Goal: Navigation & Orientation: Find specific page/section

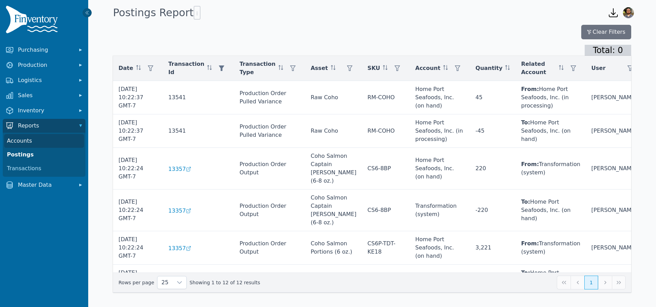
click at [40, 144] on link "Accounts" at bounding box center [44, 141] width 80 height 14
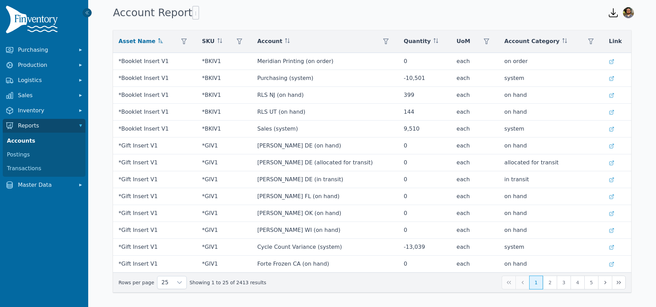
scroll to position [202, 0]
click at [570, 281] on button "4" at bounding box center [577, 282] width 14 height 14
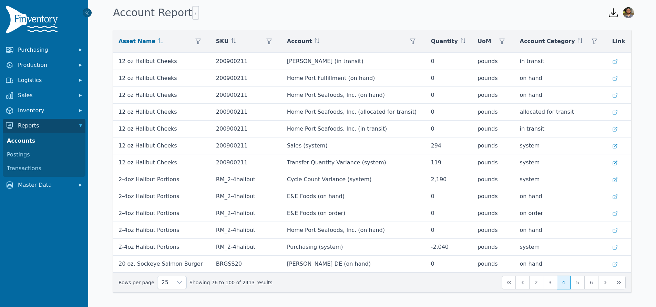
scroll to position [202, 0]
click at [587, 286] on button "6" at bounding box center [591, 282] width 14 height 14
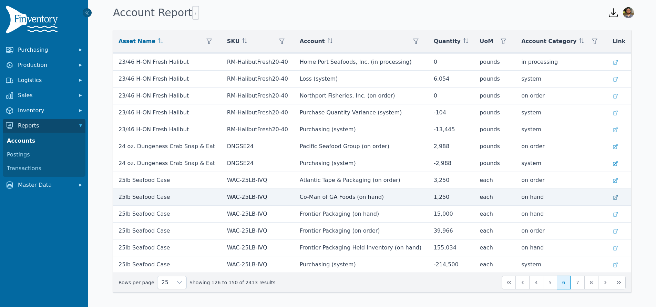
click at [614, 197] on icon at bounding box center [615, 198] width 6 height 6
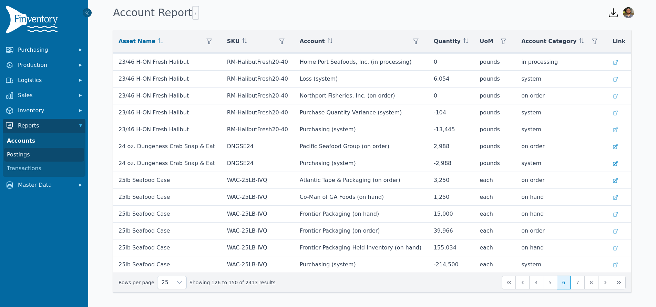
click at [29, 157] on link "Postings" at bounding box center [44, 155] width 80 height 14
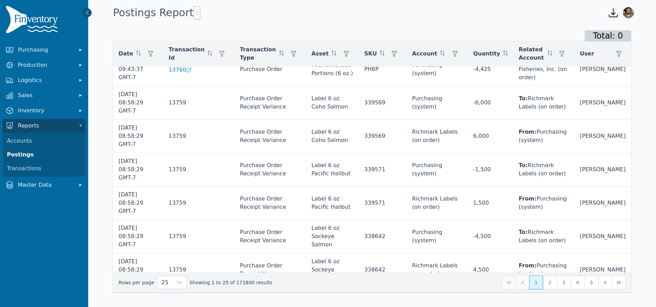
scroll to position [447, 0]
click at [13, 165] on link "Transactions" at bounding box center [44, 168] width 80 height 14
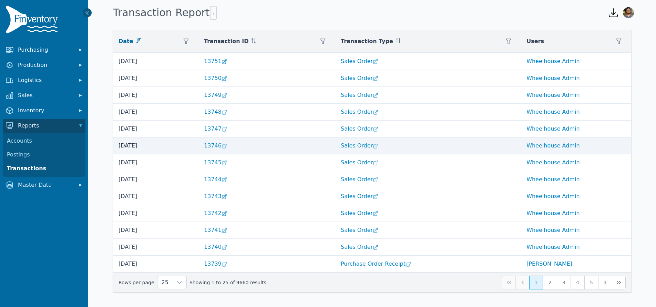
scroll to position [202, 0]
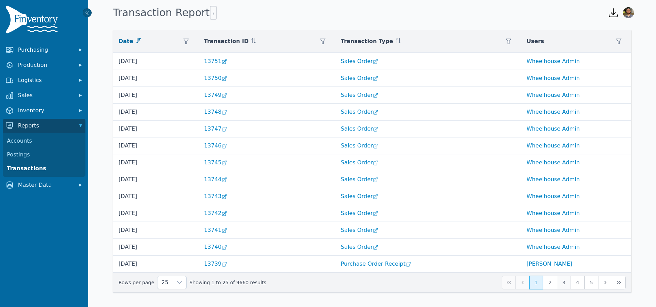
click at [565, 282] on button "3" at bounding box center [563, 282] width 14 height 14
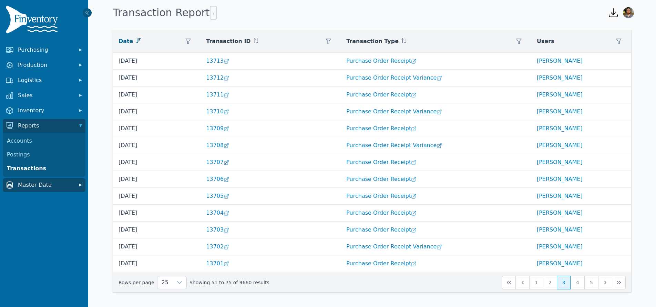
click at [41, 187] on span "Master Data" at bounding box center [45, 185] width 55 height 8
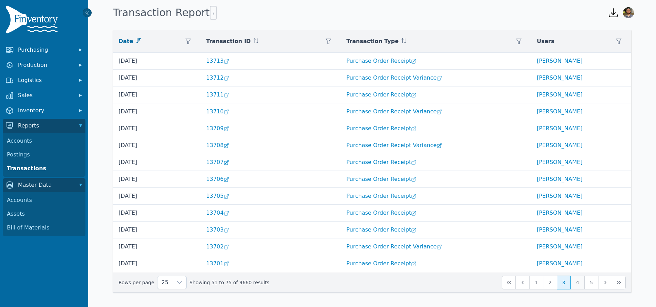
click at [576, 286] on button "4" at bounding box center [577, 282] width 14 height 14
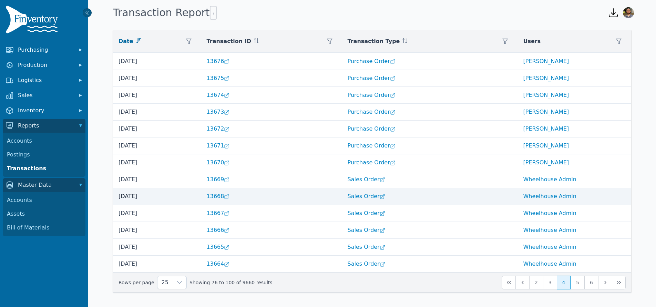
scroll to position [202, 0]
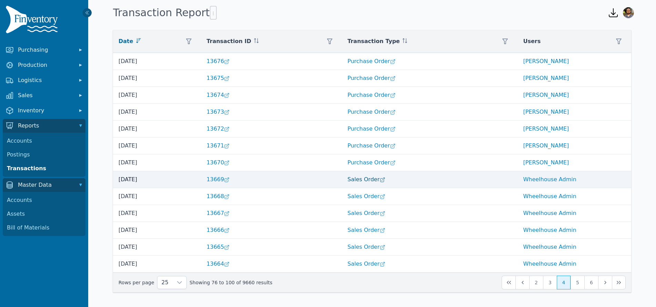
click at [355, 179] on link "Sales Order" at bounding box center [366, 179] width 39 height 7
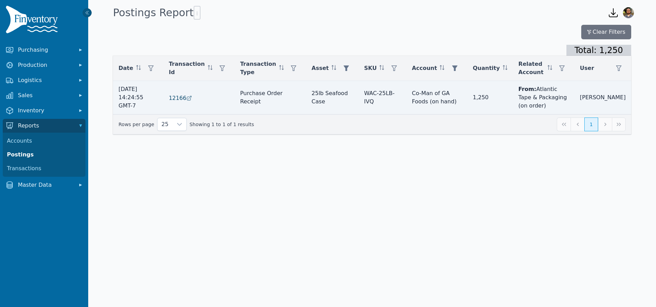
click at [186, 95] on span "12166" at bounding box center [178, 98] width 18 height 8
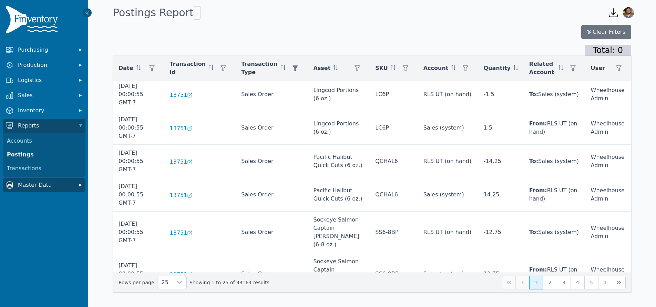
click at [58, 187] on span "Master Data" at bounding box center [45, 185] width 55 height 8
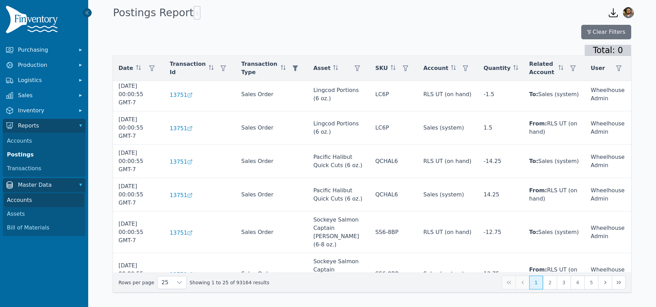
click at [55, 203] on link "Accounts" at bounding box center [44, 200] width 80 height 14
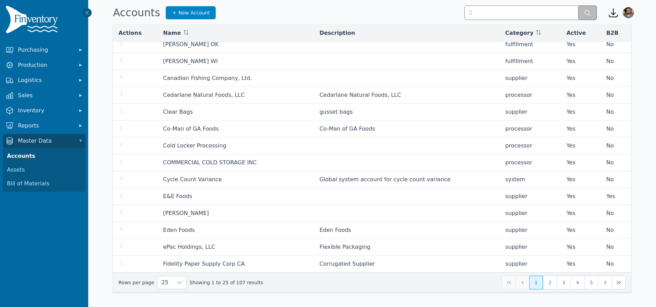
scroll to position [191, 0]
click at [570, 281] on button "3" at bounding box center [563, 282] width 14 height 14
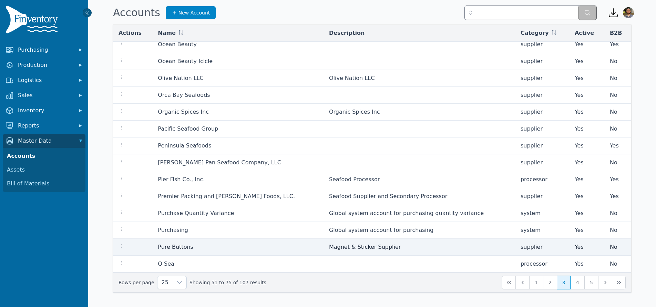
scroll to position [191, 0]
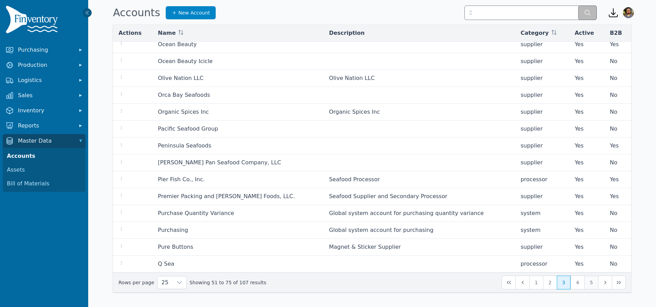
click at [590, 279] on button "5" at bounding box center [591, 282] width 14 height 14
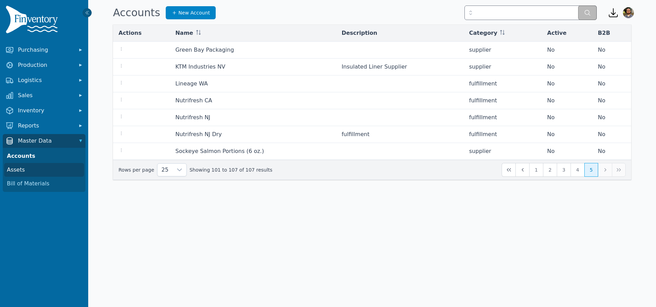
click at [37, 168] on link "Assets" at bounding box center [44, 170] width 80 height 14
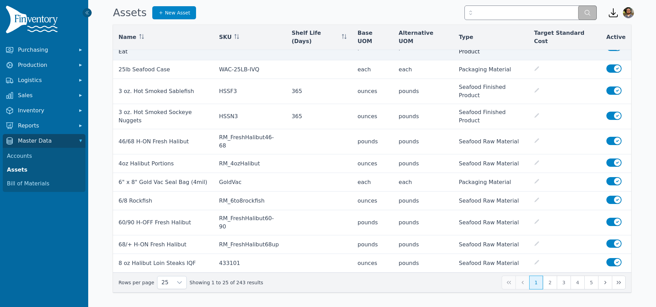
scroll to position [226, 0]
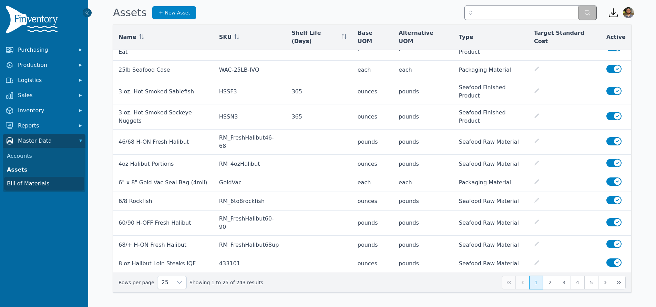
click at [17, 182] on link "Bill of Materials" at bounding box center [44, 184] width 80 height 14
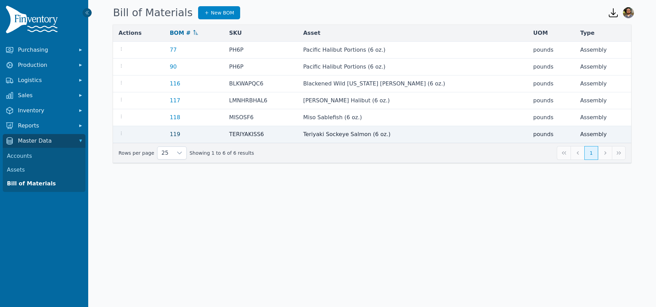
click at [179, 135] on link "119" at bounding box center [175, 134] width 11 height 7
